Goal: Navigation & Orientation: Find specific page/section

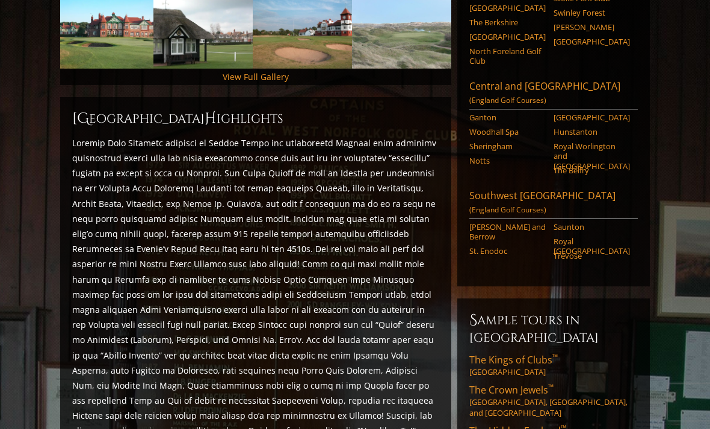
scroll to position [437, 0]
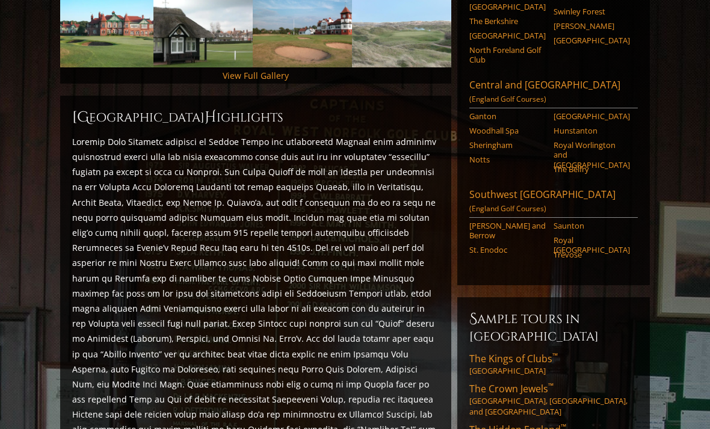
click at [527, 352] on span "The Kings of Clubs ™" at bounding box center [514, 358] width 88 height 13
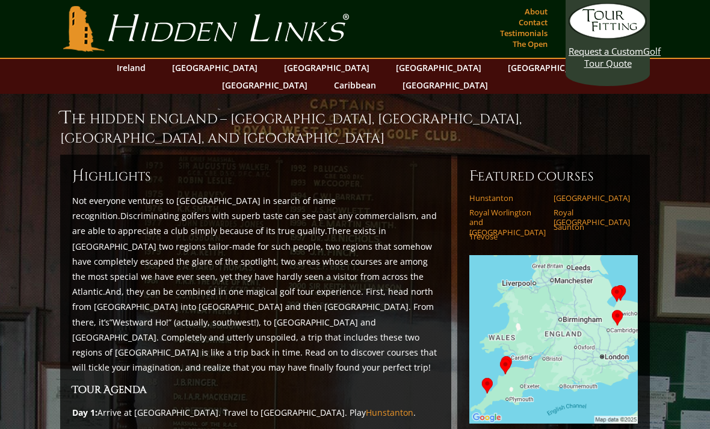
click at [216, 72] on link "[GEOGRAPHIC_DATA]" at bounding box center [215, 67] width 98 height 17
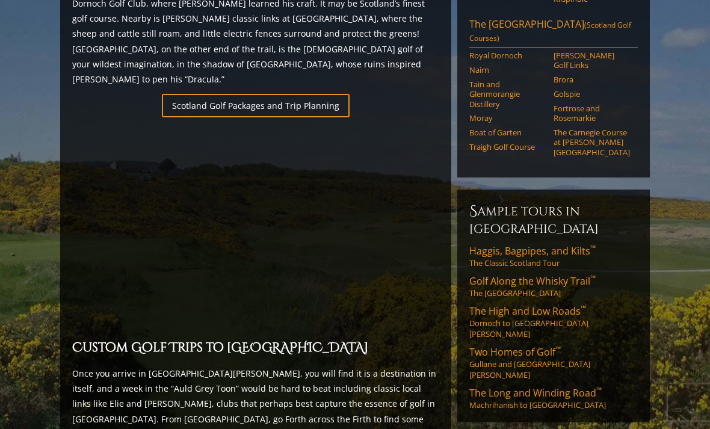
scroll to position [815, 0]
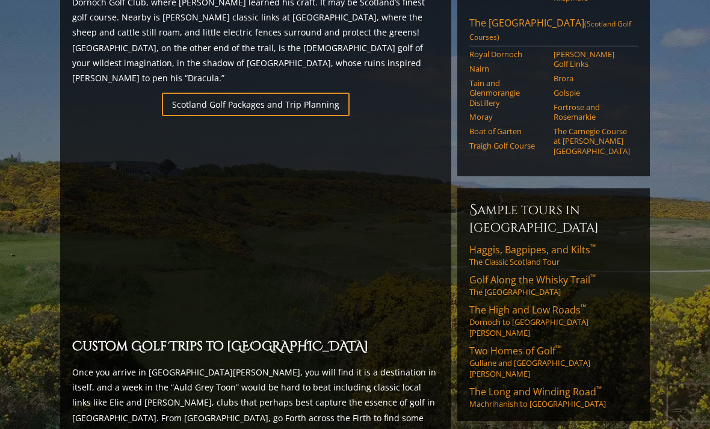
click at [518, 243] on span "Haggis, Bagpipes, and Kilts ™" at bounding box center [533, 249] width 126 height 13
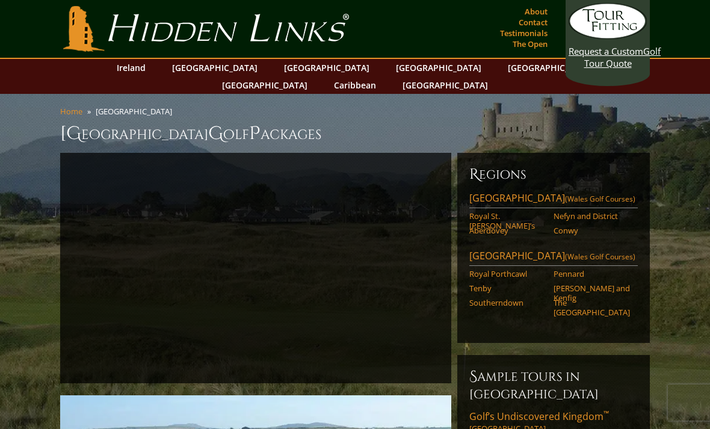
click at [502, 76] on link "[GEOGRAPHIC_DATA]" at bounding box center [551, 67] width 98 height 17
